Goal: Check status: Check status

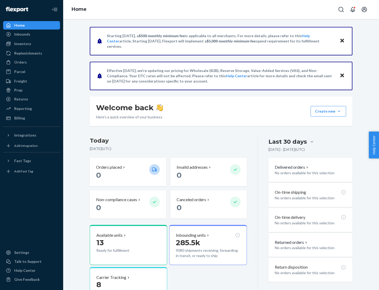
click at [339, 111] on button "Create new Create new inbound Create new order Create new product" at bounding box center [329, 111] width 36 height 11
click at [22, 34] on div "Inbounds" at bounding box center [22, 34] width 16 height 5
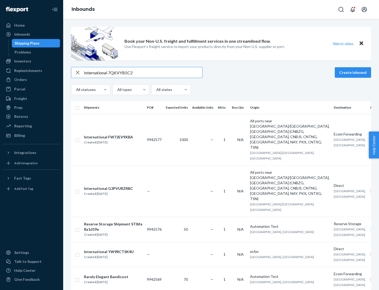
type input "International 7QKVYB5C29"
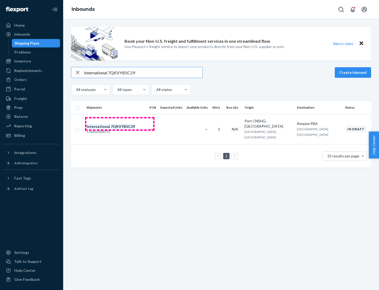
click at [120, 129] on div "Created [DATE]" at bounding box center [111, 131] width 48 height 5
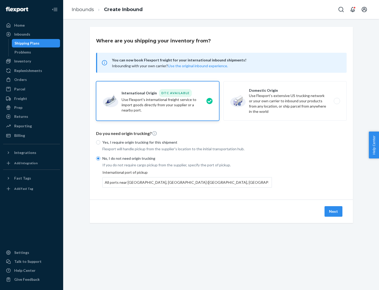
click at [334, 211] on button "Next" at bounding box center [334, 211] width 18 height 11
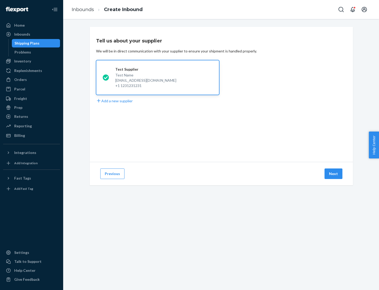
click at [334, 173] on button "Next" at bounding box center [334, 173] width 18 height 11
